Goal: Task Accomplishment & Management: Manage account settings

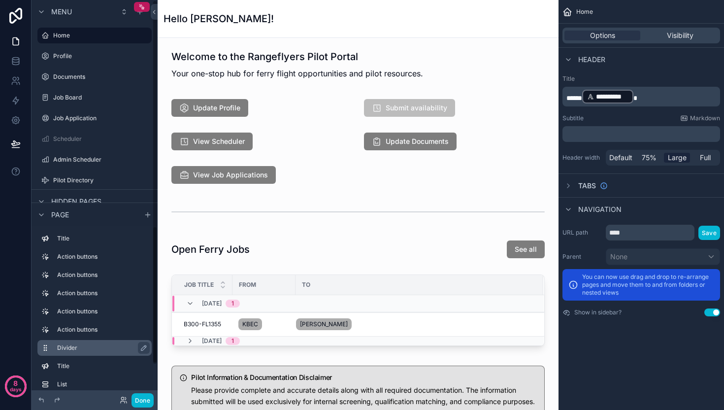
scroll to position [30, 0]
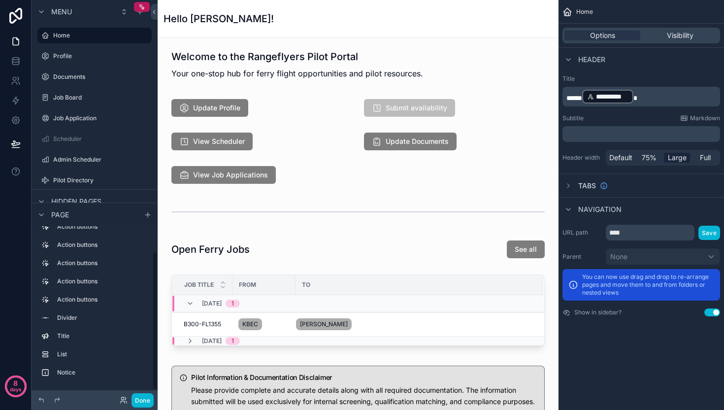
click at [116, 398] on div "Done" at bounding box center [133, 400] width 39 height 14
click at [119, 400] on div "Done" at bounding box center [133, 400] width 39 height 14
click at [122, 401] on icon at bounding box center [124, 400] width 8 height 8
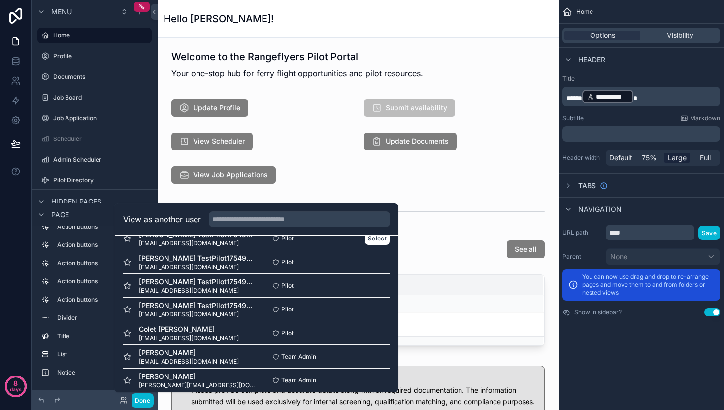
scroll to position [96, 0]
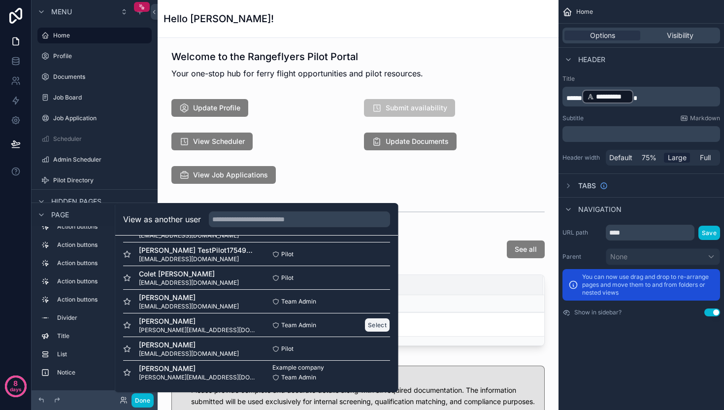
click at [365, 325] on button "Select" at bounding box center [378, 325] width 26 height 14
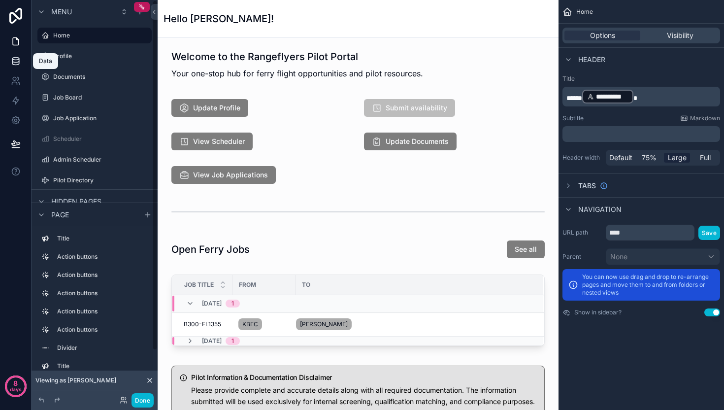
click at [13, 59] on icon at bounding box center [16, 61] width 10 height 10
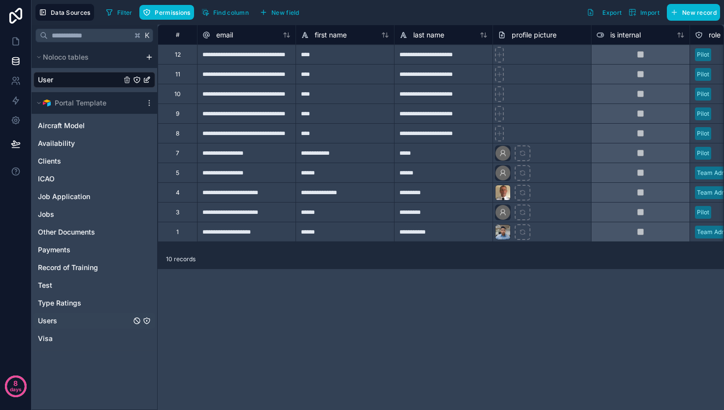
click at [56, 323] on span "Users" at bounding box center [47, 321] width 19 height 10
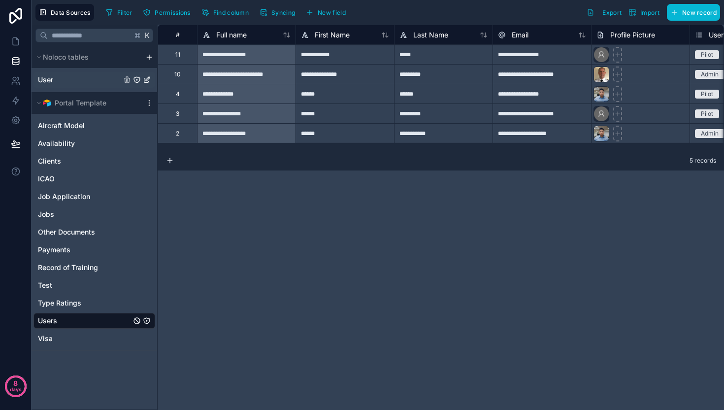
click at [64, 83] on div "User" at bounding box center [95, 80] width 122 height 16
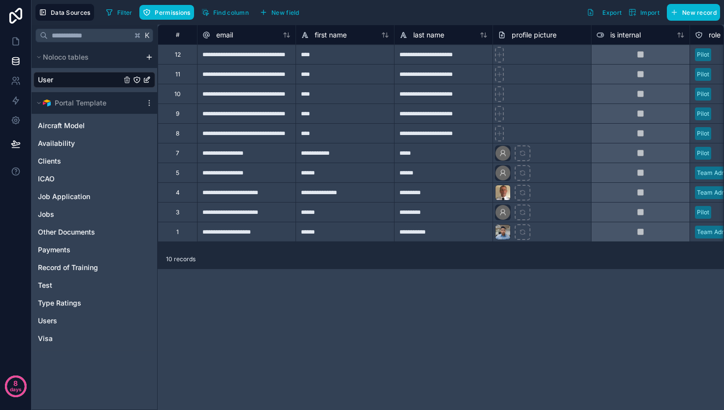
click at [177, 58] on div "12" at bounding box center [178, 55] width 6 height 8
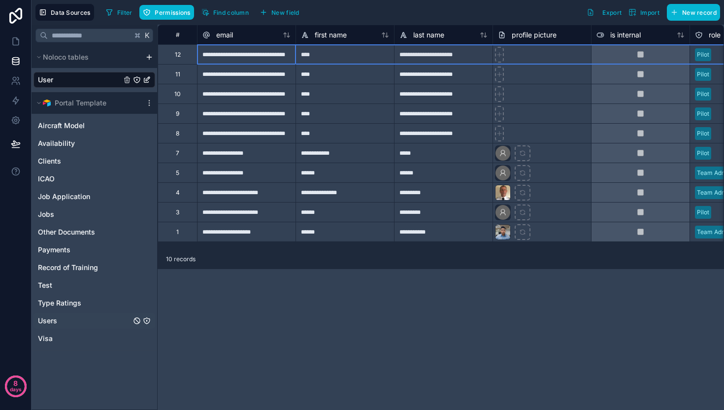
click at [44, 322] on span "Users" at bounding box center [47, 321] width 19 height 10
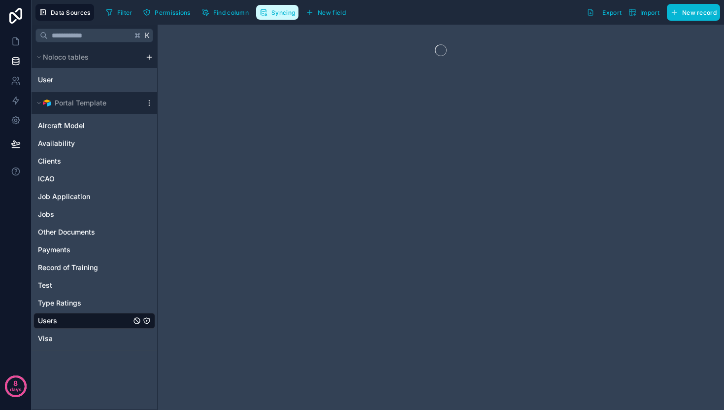
click at [278, 17] on button "Syncing" at bounding box center [277, 12] width 42 height 15
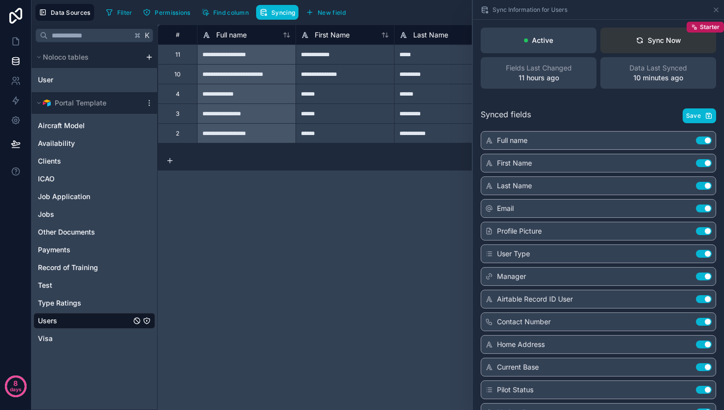
click at [640, 47] on button "Sync Now Starter" at bounding box center [659, 41] width 116 height 26
click at [687, 117] on span "Save" at bounding box center [693, 116] width 15 height 8
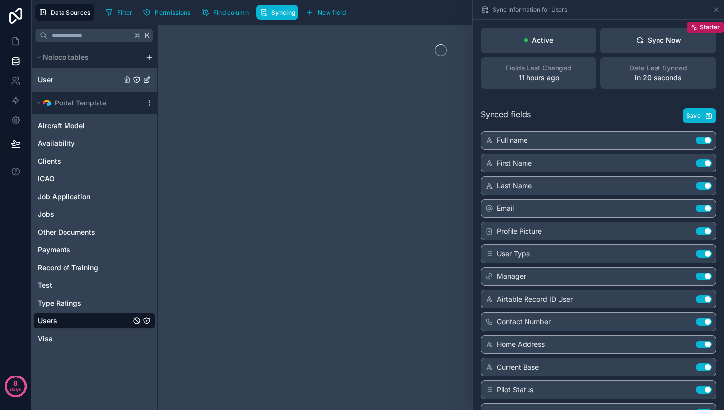
click at [75, 81] on div "User" at bounding box center [95, 80] width 122 height 16
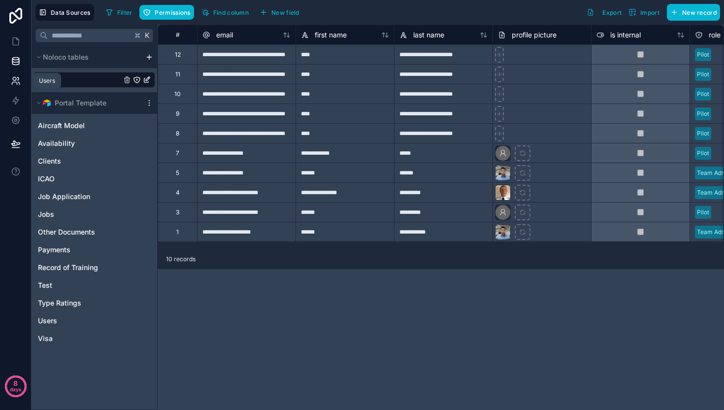
click at [16, 81] on icon at bounding box center [16, 81] width 10 height 10
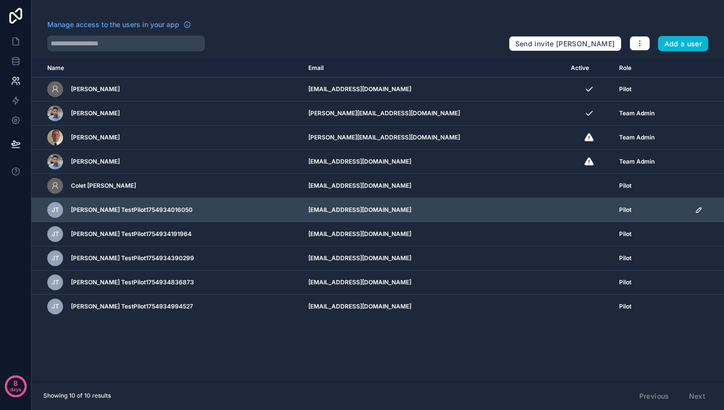
click at [695, 211] on icon "scrollable content" at bounding box center [699, 210] width 8 height 8
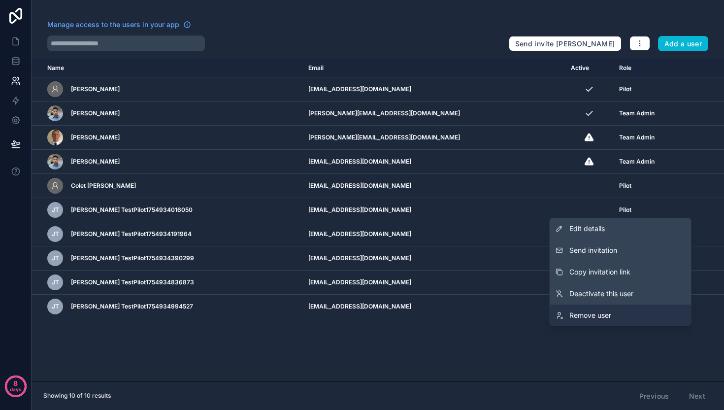
click at [606, 314] on span "Remove user" at bounding box center [591, 315] width 42 height 10
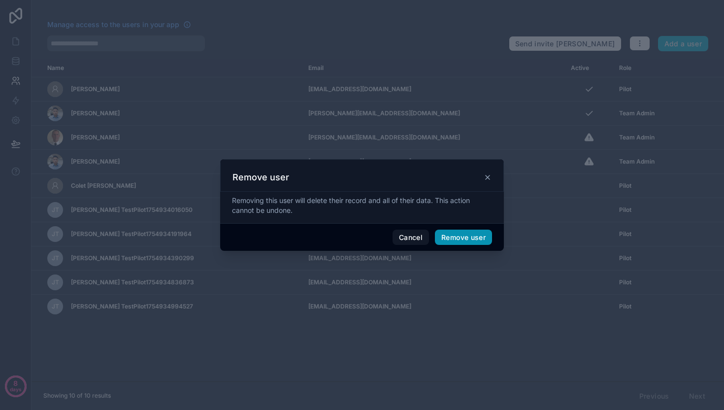
click at [452, 238] on button "Remove user" at bounding box center [463, 238] width 57 height 16
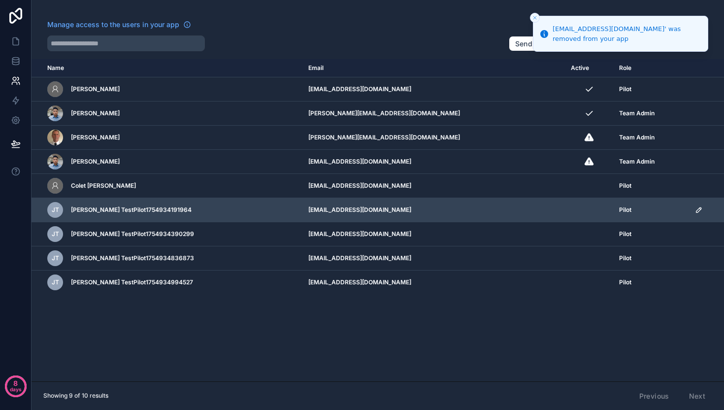
click at [695, 213] on icon "scrollable content" at bounding box center [699, 210] width 8 height 8
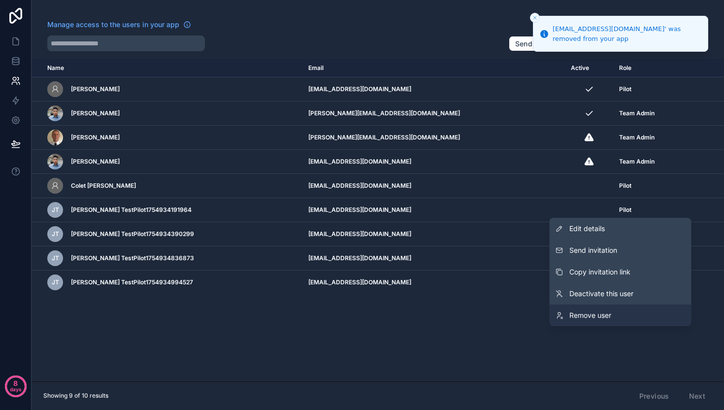
click at [608, 308] on link "Remove user" at bounding box center [621, 315] width 142 height 22
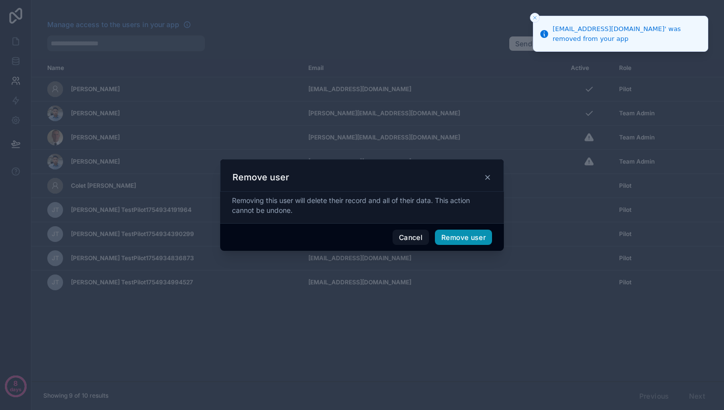
click at [480, 236] on button "Remove user" at bounding box center [463, 238] width 57 height 16
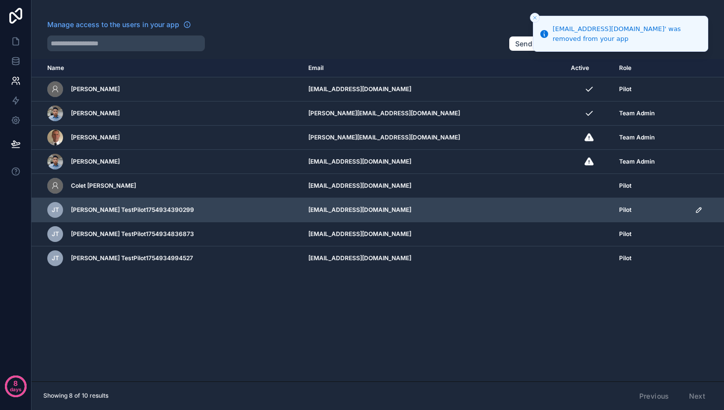
click at [697, 210] on icon "scrollable content" at bounding box center [699, 209] width 5 height 5
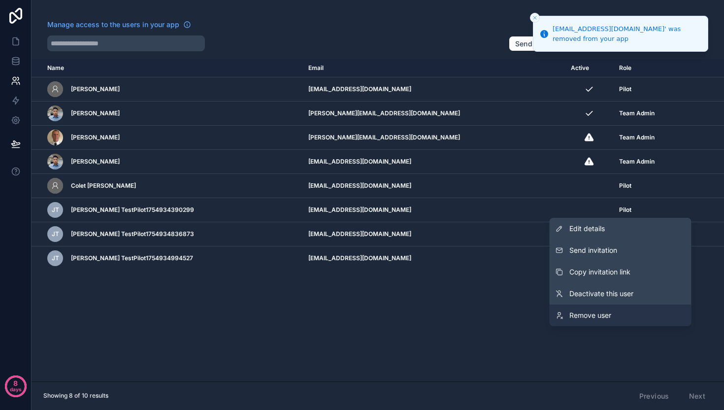
click at [585, 307] on link "Remove user" at bounding box center [621, 315] width 142 height 22
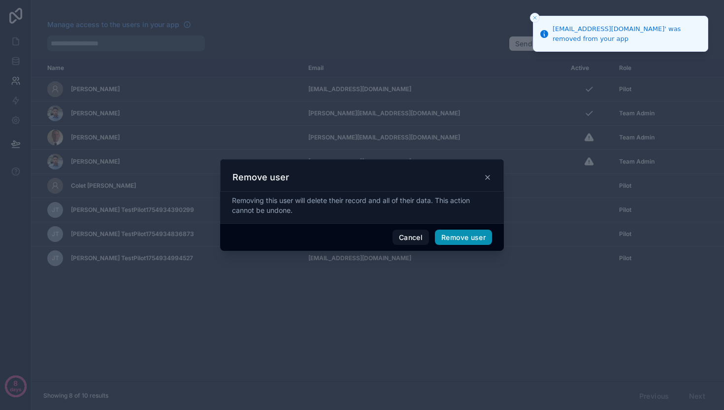
click at [458, 240] on button "Remove user" at bounding box center [463, 238] width 57 height 16
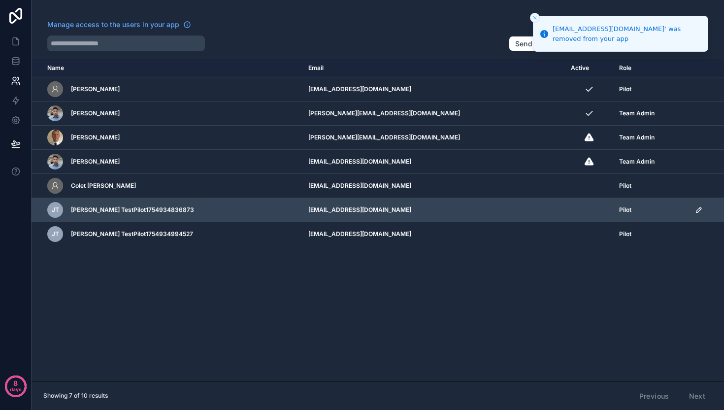
click at [695, 208] on icon "scrollable content" at bounding box center [699, 210] width 8 height 8
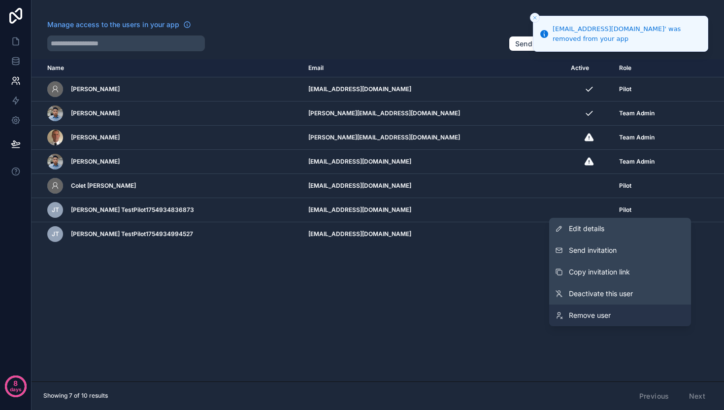
click at [590, 311] on span "Remove user" at bounding box center [590, 315] width 42 height 10
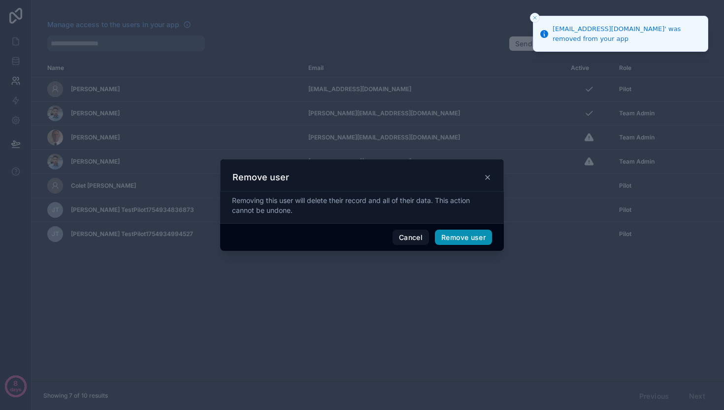
click at [479, 236] on button "Remove user" at bounding box center [463, 238] width 57 height 16
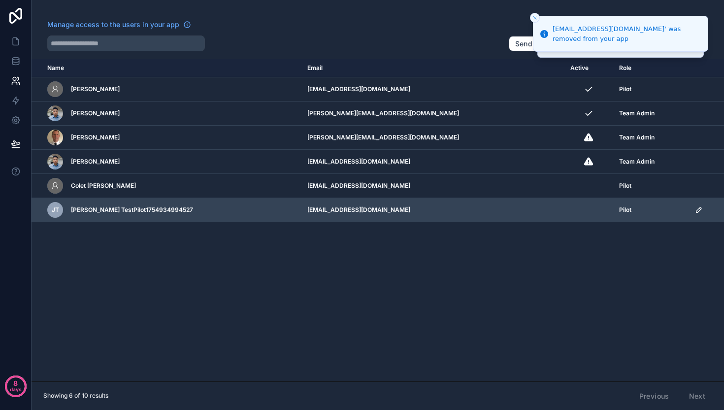
click at [695, 209] on icon "scrollable content" at bounding box center [699, 210] width 8 height 8
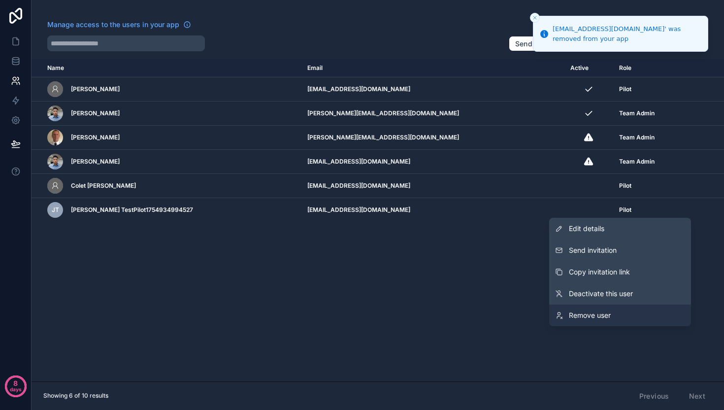
click at [607, 308] on link "Remove user" at bounding box center [620, 315] width 142 height 22
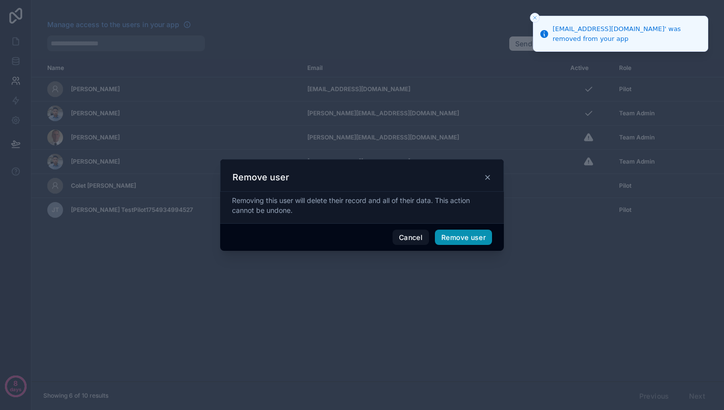
click at [480, 238] on button "Remove user" at bounding box center [463, 238] width 57 height 16
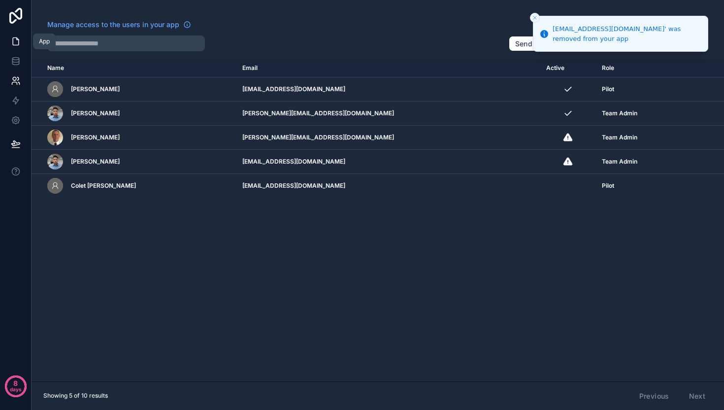
click at [19, 37] on icon at bounding box center [16, 41] width 10 height 10
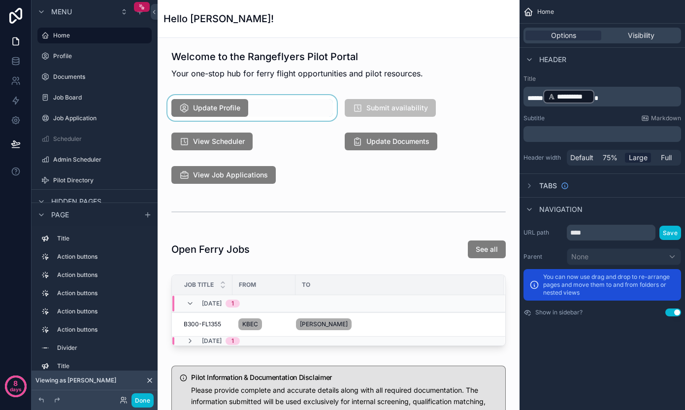
click at [188, 107] on div "scrollable content" at bounding box center [252, 108] width 173 height 26
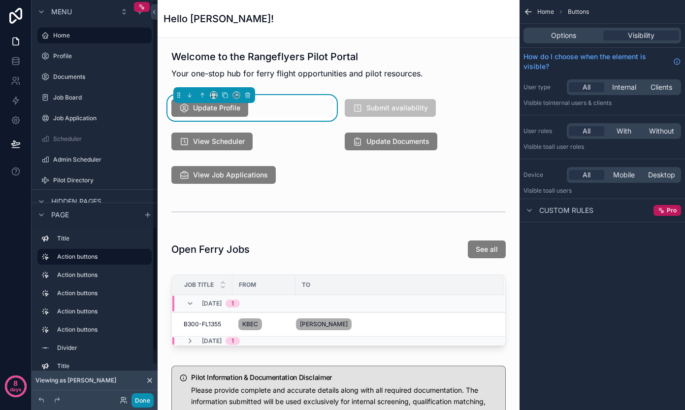
click at [150, 395] on button "Done" at bounding box center [143, 400] width 22 height 14
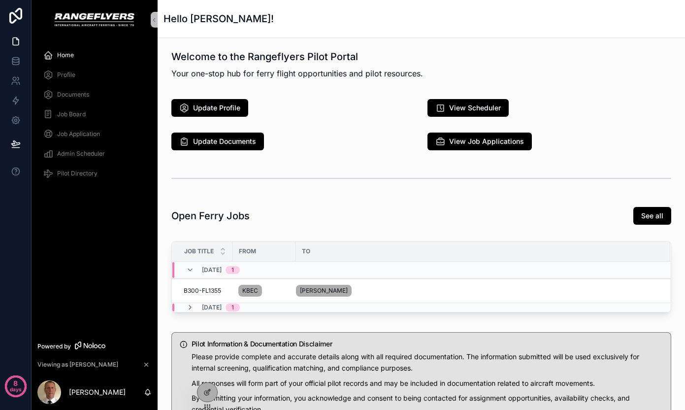
click at [69, 73] on span "Profile" at bounding box center [66, 75] width 18 height 8
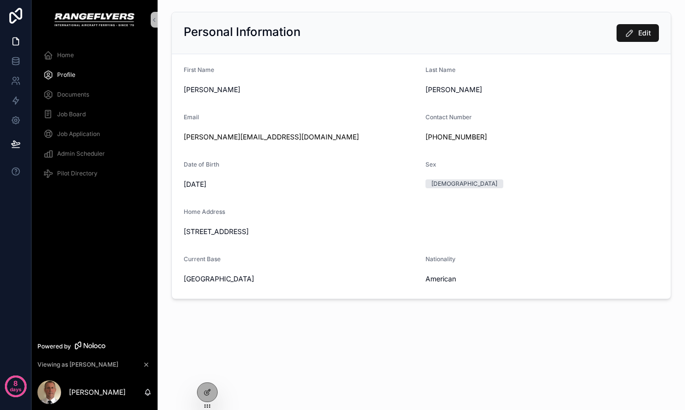
click at [623, 28] on button "Edit" at bounding box center [638, 33] width 42 height 18
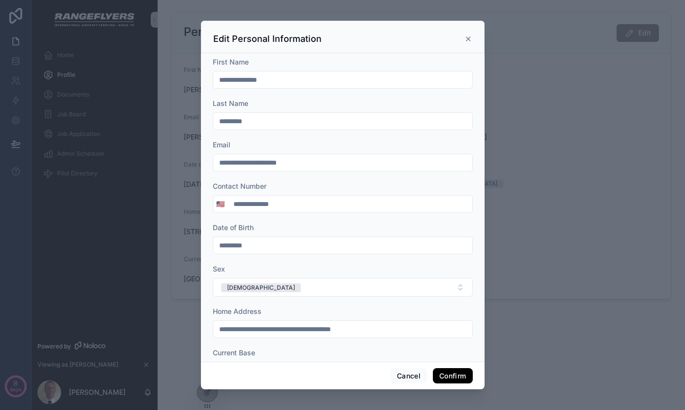
click at [466, 41] on icon at bounding box center [469, 39] width 8 height 8
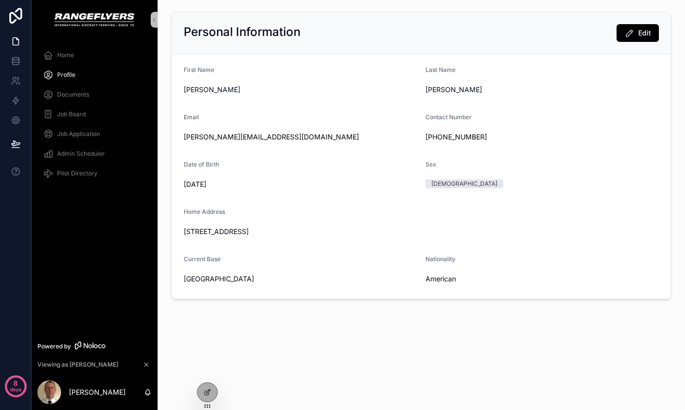
click at [79, 95] on span "Documents" at bounding box center [73, 95] width 32 height 8
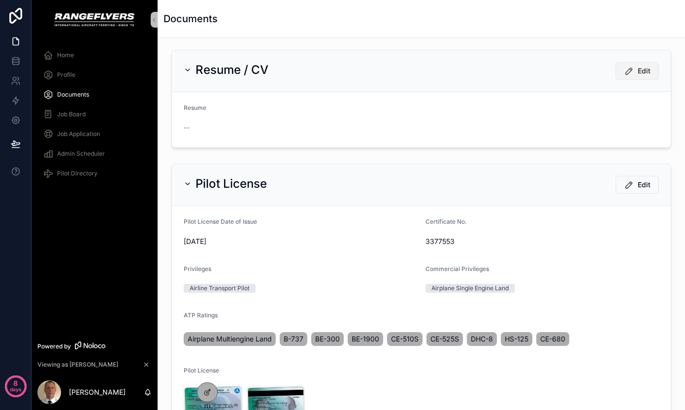
click at [641, 64] on button "Edit" at bounding box center [637, 71] width 43 height 18
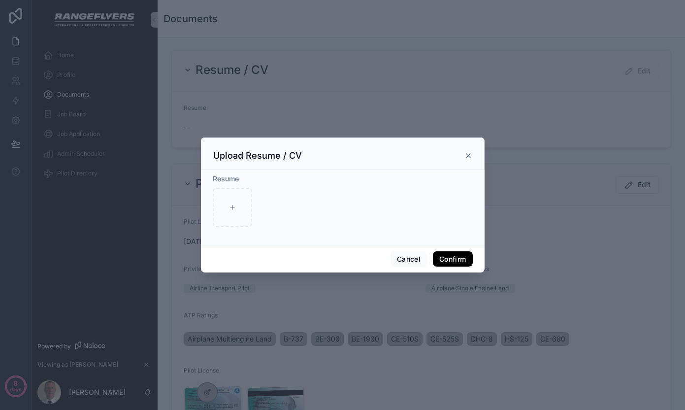
click at [468, 159] on icon at bounding box center [469, 156] width 8 height 8
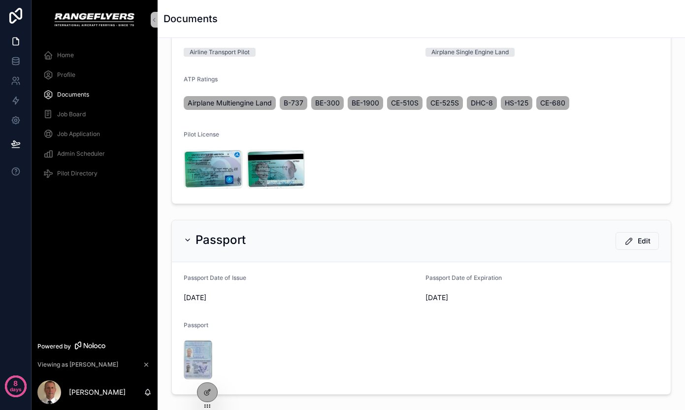
scroll to position [233, 0]
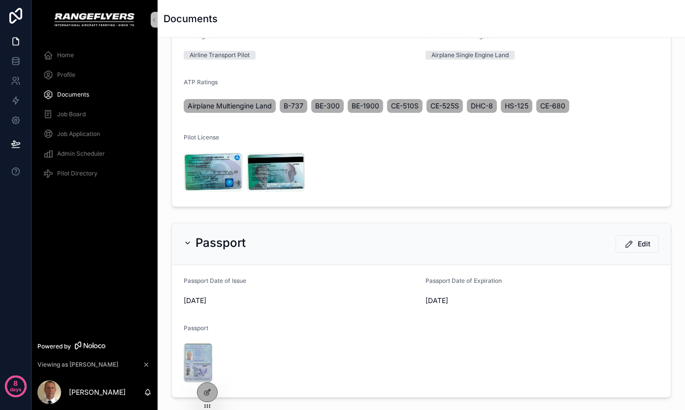
click at [607, 78] on div "ATP Ratings" at bounding box center [421, 84] width 475 height 12
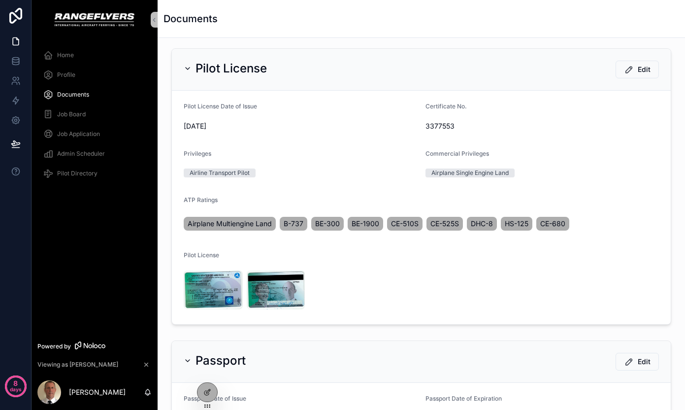
scroll to position [0, 0]
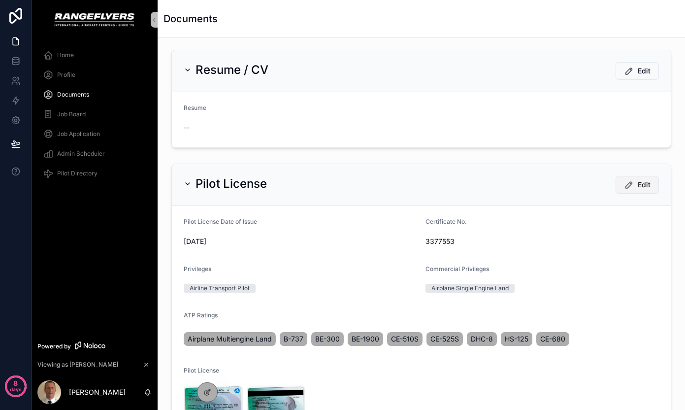
click at [626, 191] on button "Edit" at bounding box center [637, 185] width 43 height 18
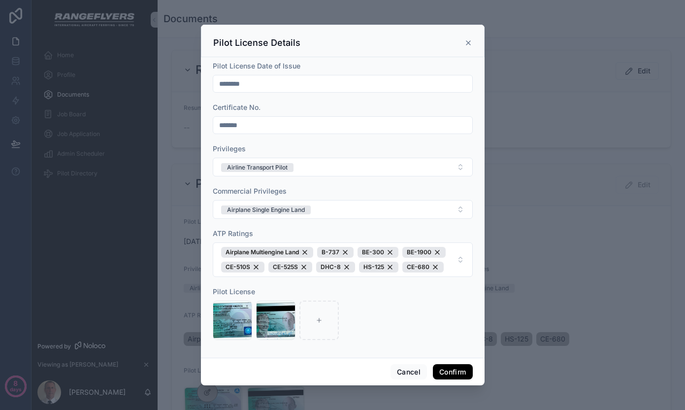
click at [474, 43] on div "Pilot License Details" at bounding box center [343, 41] width 284 height 33
click at [470, 43] on icon at bounding box center [469, 43] width 8 height 8
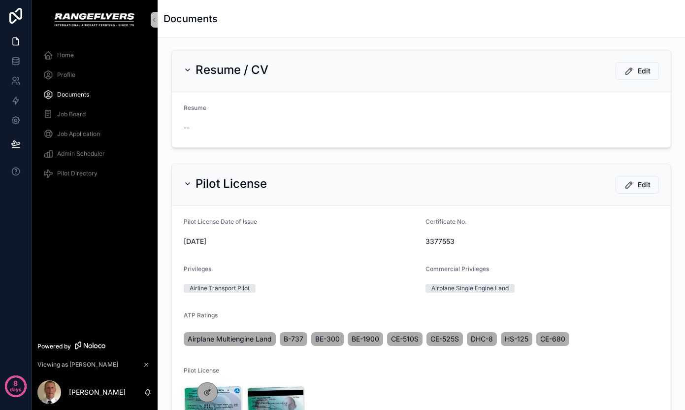
click at [69, 71] on span "Profile" at bounding box center [66, 75] width 18 height 8
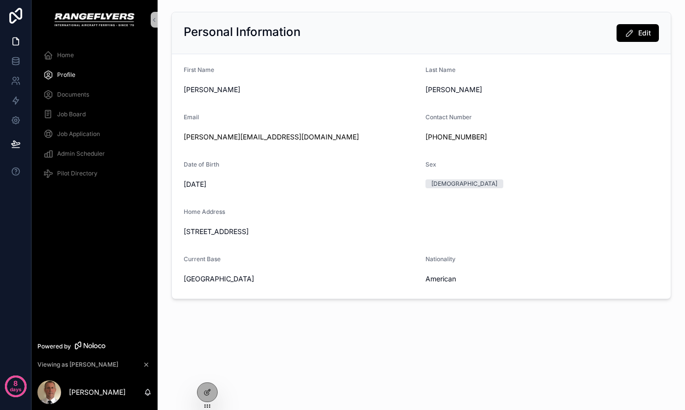
drag, startPoint x: 338, startPoint y: 233, endPoint x: 184, endPoint y: 233, distance: 154.7
click at [184, 233] on span "[STREET_ADDRESS]" at bounding box center [421, 232] width 475 height 10
copy span "[STREET_ADDRESS]"
click at [56, 92] on div "Documents" at bounding box center [94, 95] width 102 height 16
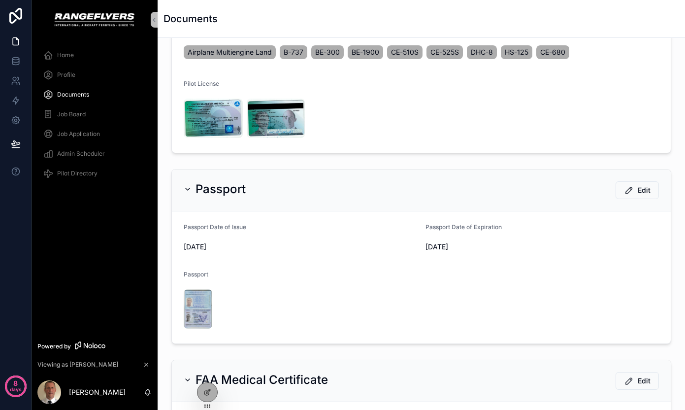
scroll to position [285, 0]
